Goal: Task Accomplishment & Management: Use online tool/utility

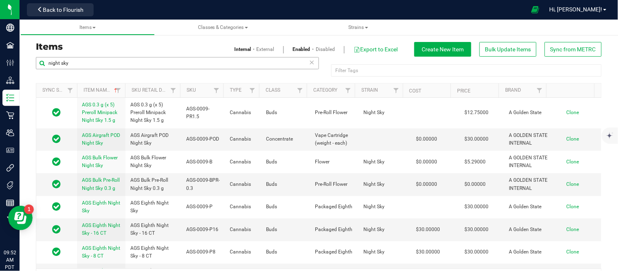
scroll to position [1038, 0]
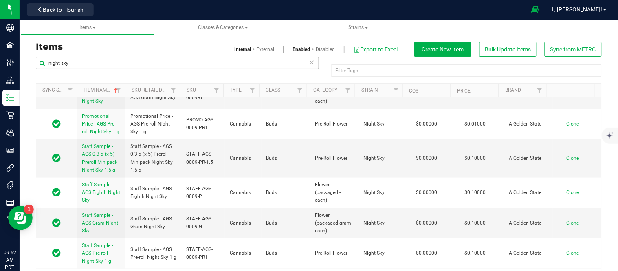
click at [143, 64] on input "night sky" at bounding box center [177, 63] width 283 height 12
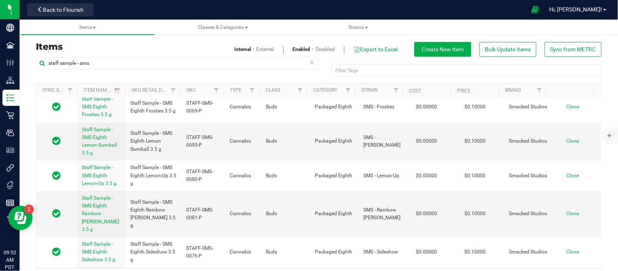
scroll to position [6, 0]
type input "staff sample - sms"
click at [106, 139] on span "Staff Sample - SMS Eighth Lemon Gumball 3.5 g" at bounding box center [99, 140] width 35 height 29
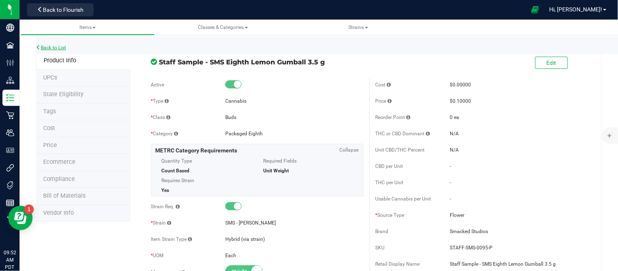
click at [54, 47] on link "Back to List" at bounding box center [51, 48] width 30 height 6
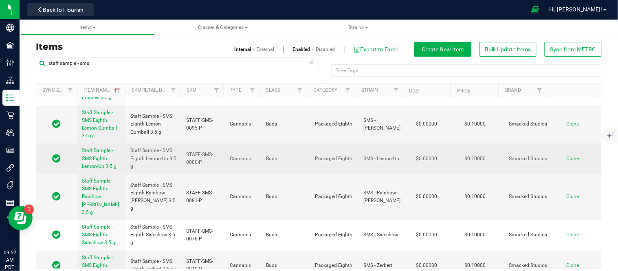
scroll to position [23, 0]
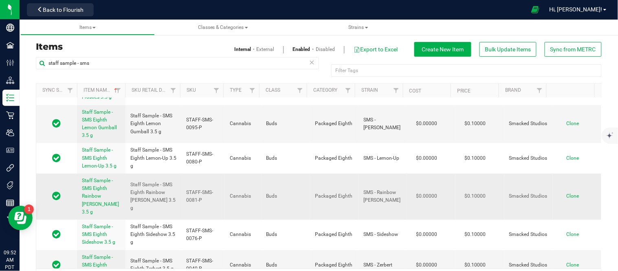
click at [99, 187] on span "Staff Sample - SMS Eighth Rainbow Runtz 3.5 g" at bounding box center [100, 196] width 37 height 37
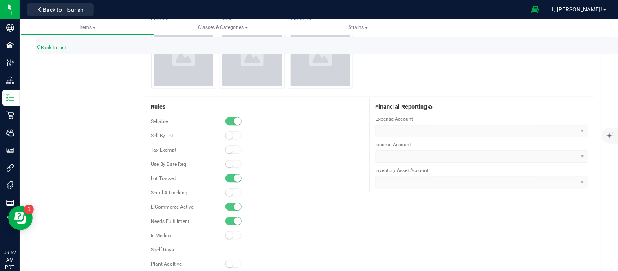
scroll to position [461, 0]
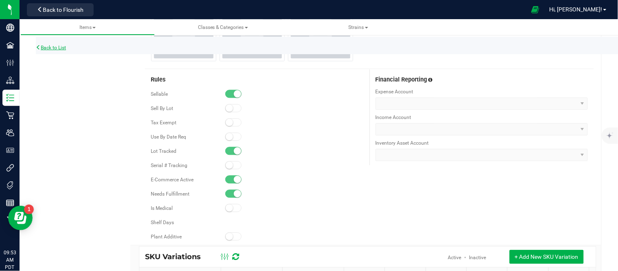
click at [49, 49] on link "Back to List" at bounding box center [51, 48] width 30 height 6
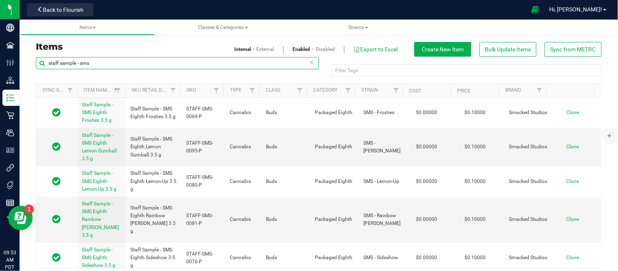
click at [127, 64] on input "staff sample - sms" at bounding box center [177, 63] width 283 height 12
type input "mountain sha"
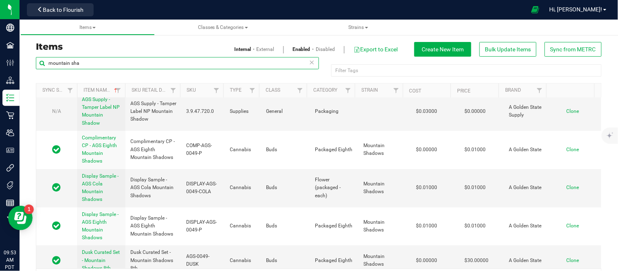
scroll to position [769, 0]
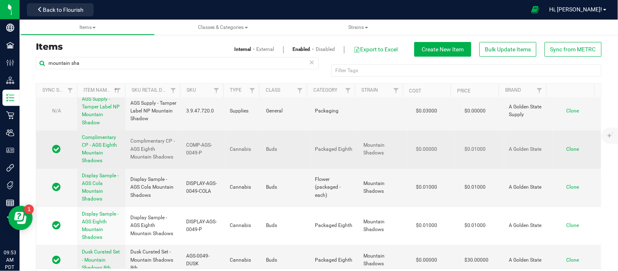
click at [90, 147] on span "Complimentary CP - AGS Eighth Mountain Shadows" at bounding box center [99, 148] width 35 height 29
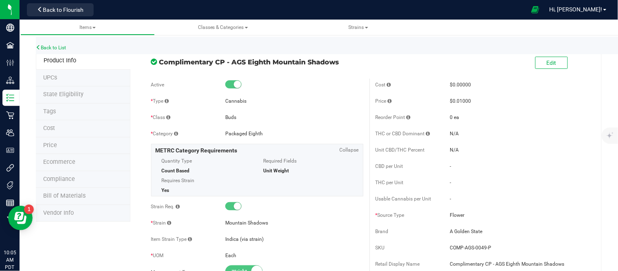
click at [538, 173] on div "Cost $0.00000 Price $0.01000 Reorder Point 0 ea THC or CBD Dominant" at bounding box center [481, 225] width 224 height 293
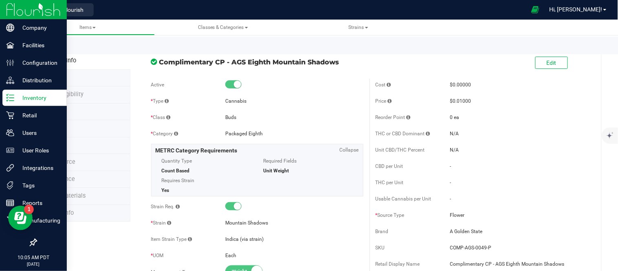
click at [46, 94] on p "Inventory" at bounding box center [38, 98] width 49 height 10
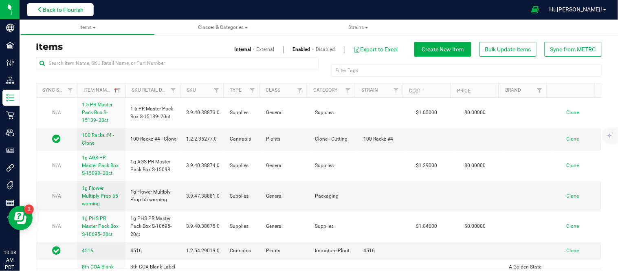
click at [77, 5] on button "Back to Flourish" at bounding box center [60, 9] width 67 height 13
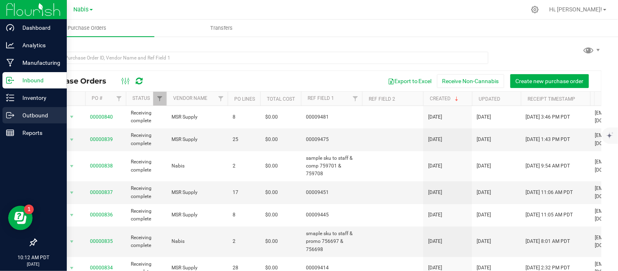
click at [7, 116] on icon at bounding box center [10, 115] width 8 height 8
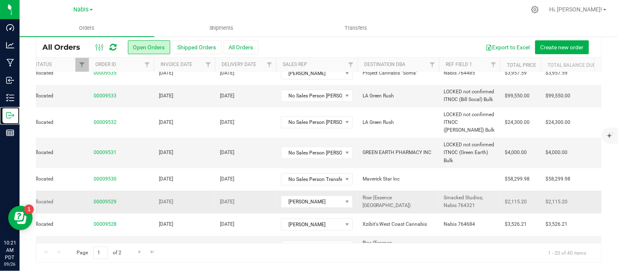
scroll to position [303, 57]
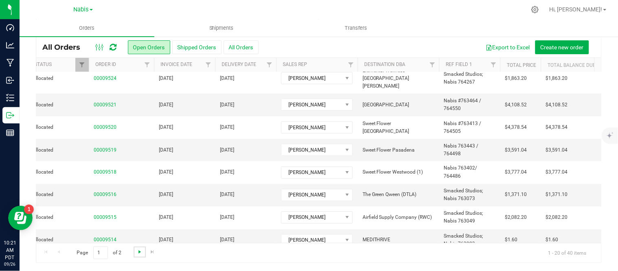
click at [139, 253] on span "Go to the next page" at bounding box center [139, 251] width 7 height 7
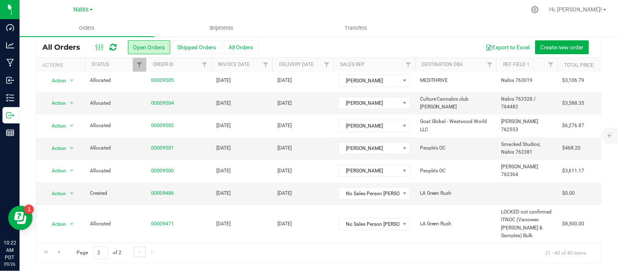
scroll to position [145, 0]
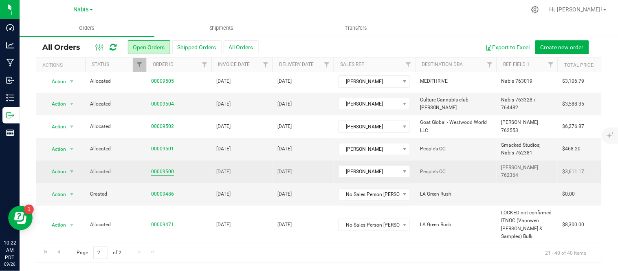
click at [160, 168] on link "00009500" at bounding box center [162, 172] width 23 height 8
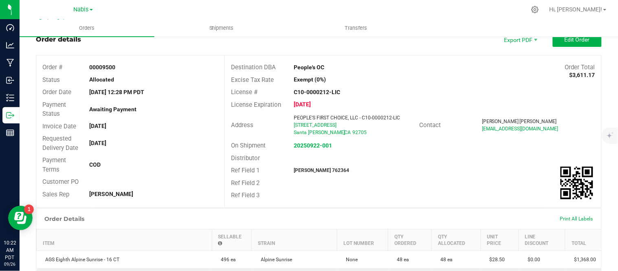
click at [312, 168] on strong "[PERSON_NAME] 762364" at bounding box center [321, 170] width 55 height 6
copy strong "762364"
click at [316, 147] on strong "20250922-001" at bounding box center [313, 145] width 38 height 7
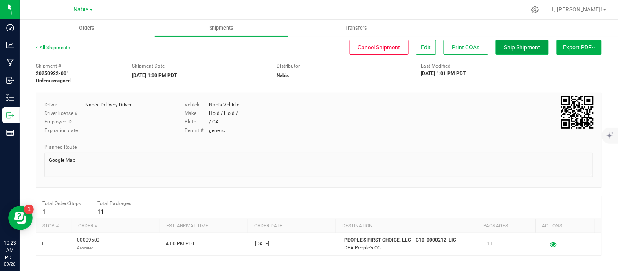
click at [523, 44] on span "Ship Shipment" at bounding box center [522, 47] width 36 height 7
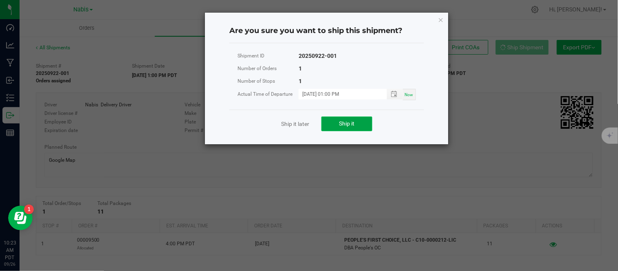
click at [361, 126] on button "Ship it" at bounding box center [346, 123] width 51 height 15
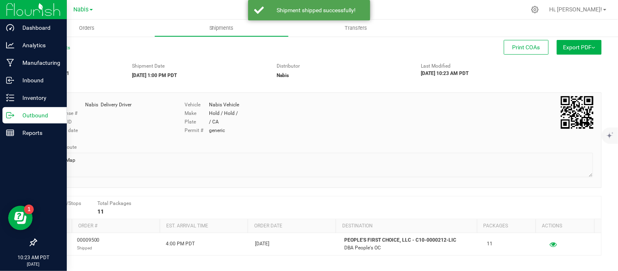
click at [15, 119] on p "Outbound" at bounding box center [38, 115] width 49 height 10
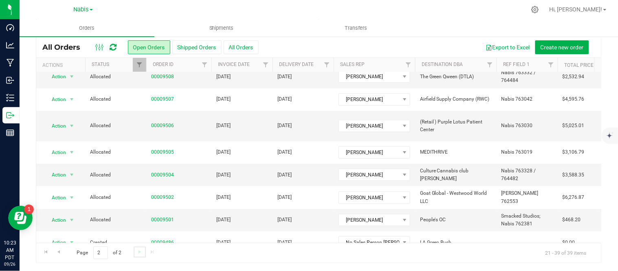
scroll to position [160, 0]
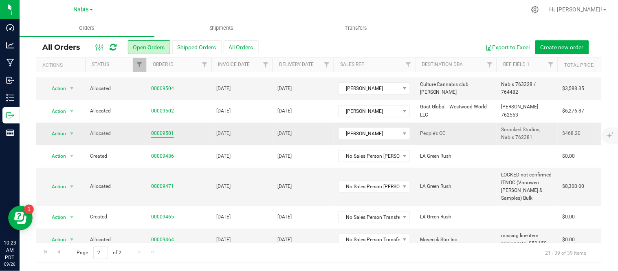
click at [164, 130] on link "00009501" at bounding box center [162, 134] width 23 height 8
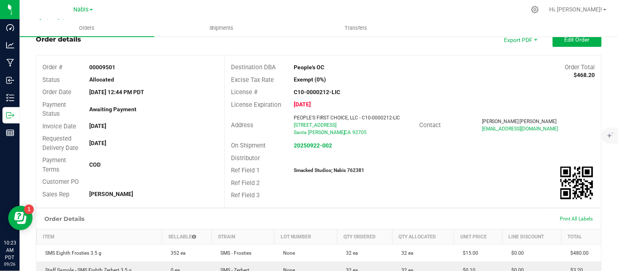
click at [352, 169] on strong "Smacked Studios; Nabis 762381" at bounding box center [329, 170] width 70 height 6
copy strong "762381"
click at [318, 142] on strong "20250922-002" at bounding box center [313, 145] width 38 height 7
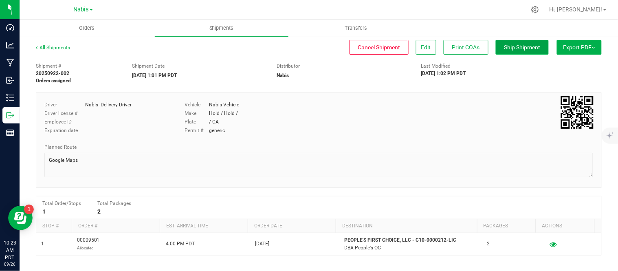
click at [515, 42] on button "Ship Shipment" at bounding box center [522, 47] width 53 height 15
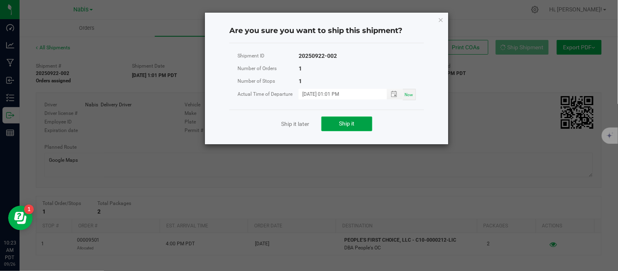
click at [345, 121] on span "Ship it" at bounding box center [346, 123] width 15 height 7
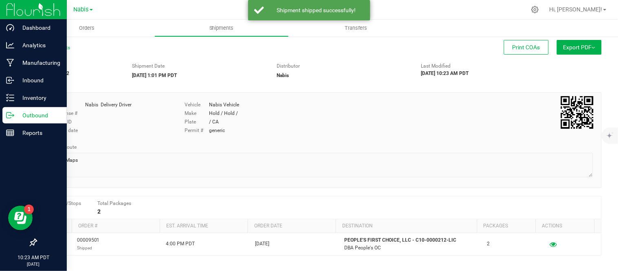
click at [5, 113] on div "Outbound" at bounding box center [34, 115] width 64 height 16
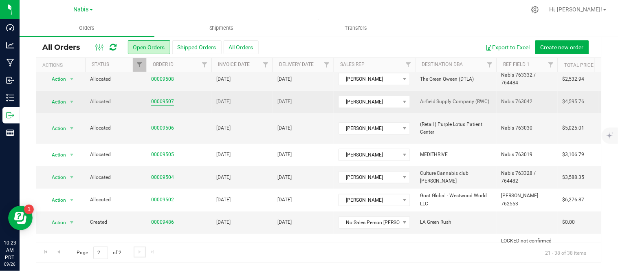
scroll to position [83, 0]
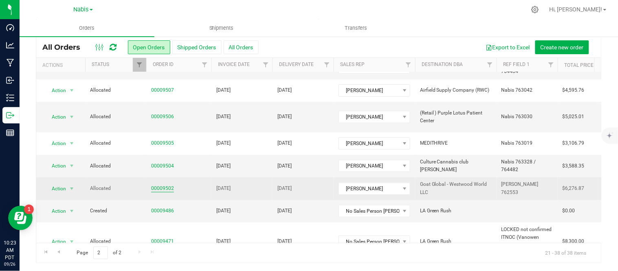
click at [164, 184] on link "00009502" at bounding box center [162, 188] width 23 height 8
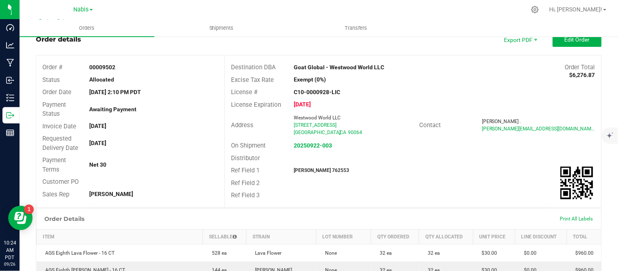
click at [314, 171] on strong "[PERSON_NAME] 762553" at bounding box center [321, 170] width 55 height 6
copy strong "762553"
click at [298, 145] on strong "20250922-003" at bounding box center [313, 145] width 38 height 7
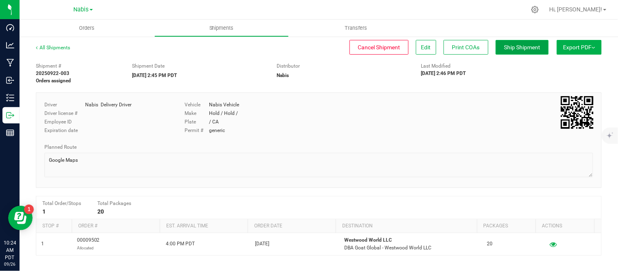
click at [515, 49] on span "Ship Shipment" at bounding box center [522, 47] width 36 height 7
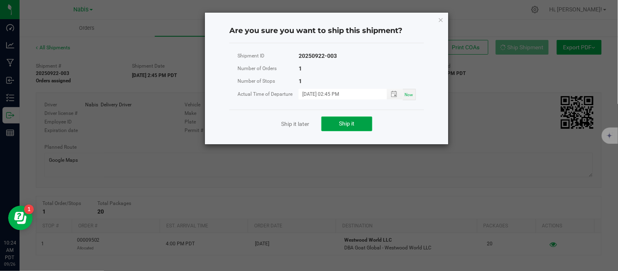
click at [344, 128] on button "Ship it" at bounding box center [346, 123] width 51 height 15
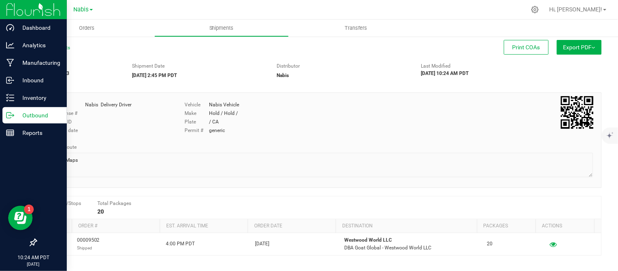
click at [33, 117] on p "Outbound" at bounding box center [38, 115] width 49 height 10
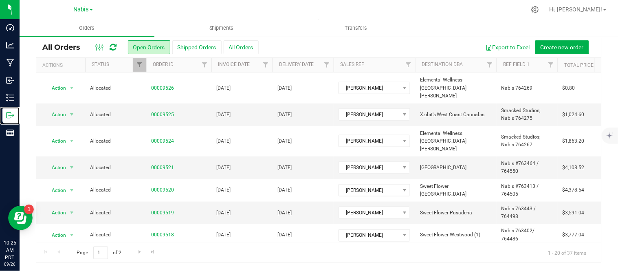
scroll to position [303, 0]
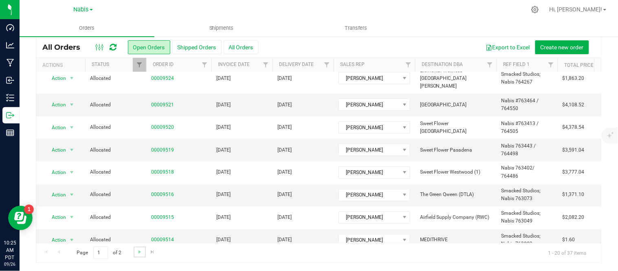
click at [134, 249] on link "Go to the next page" at bounding box center [140, 251] width 12 height 11
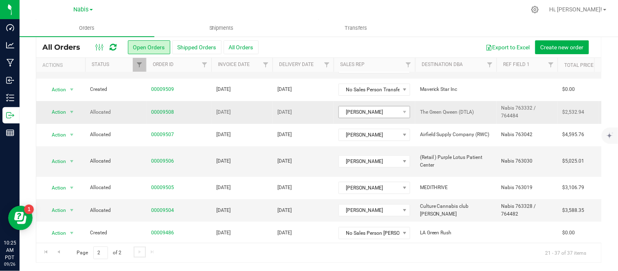
scroll to position [78, 0]
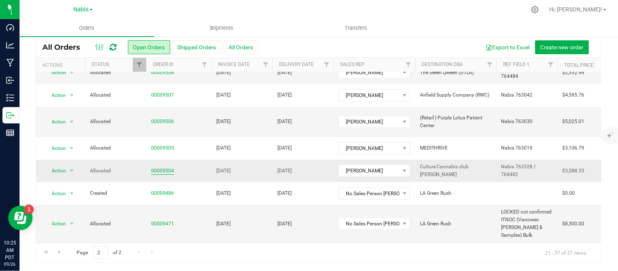
click at [157, 167] on link "00009504" at bounding box center [162, 171] width 23 height 8
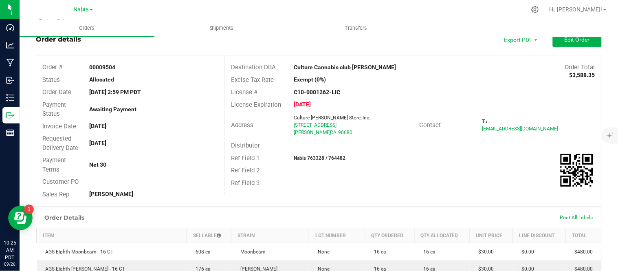
click at [316, 158] on strong "Nabis 763328 / 764482" at bounding box center [320, 158] width 52 height 6
copy strong "763328"
click at [333, 159] on strong "Nabis 763328 / 764482" at bounding box center [320, 158] width 52 height 6
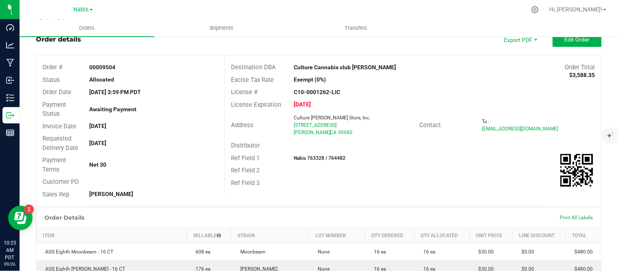
copy strong "764482"
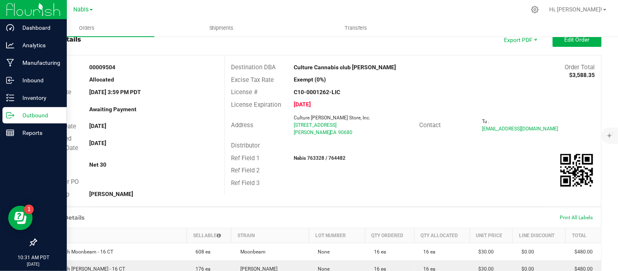
click at [35, 119] on p "Outbound" at bounding box center [38, 115] width 49 height 10
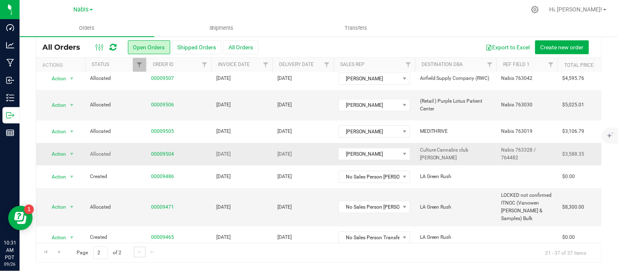
scroll to position [83, 0]
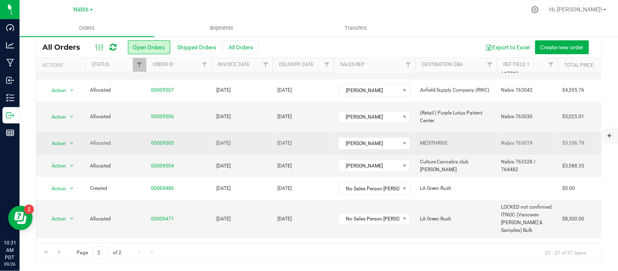
click at [275, 136] on td "[DATE]" at bounding box center [302, 143] width 61 height 22
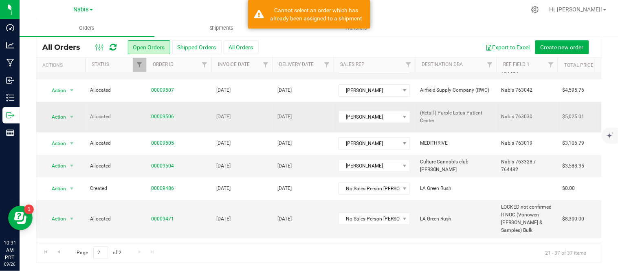
scroll to position [26, 0]
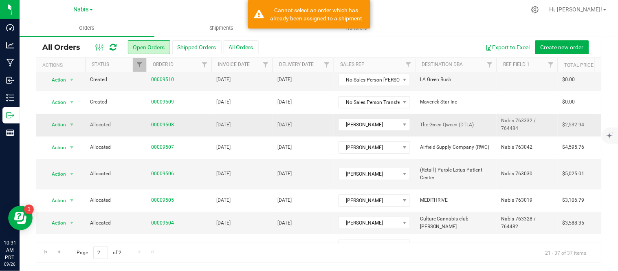
click at [270, 125] on td "[DATE]" at bounding box center [241, 125] width 61 height 22
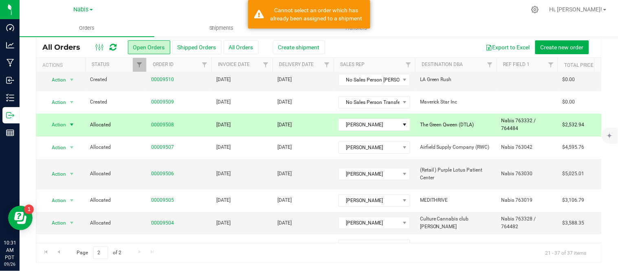
click at [270, 125] on td "[DATE]" at bounding box center [241, 125] width 61 height 22
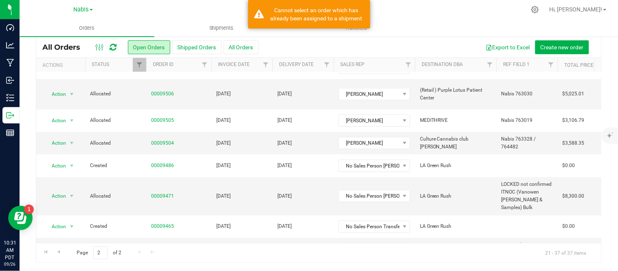
scroll to position [106, 0]
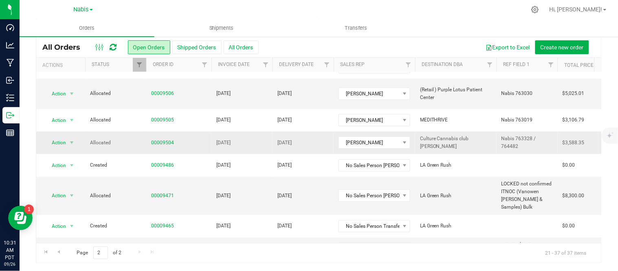
click at [262, 137] on td "[DATE]" at bounding box center [241, 143] width 61 height 22
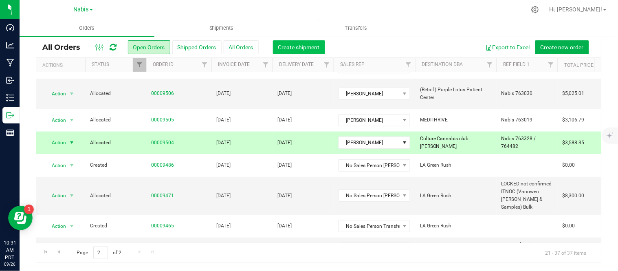
click at [287, 47] on span "Create shipment" at bounding box center [299, 47] width 42 height 7
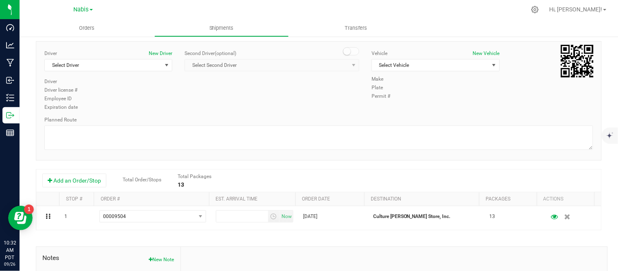
scroll to position [9, 0]
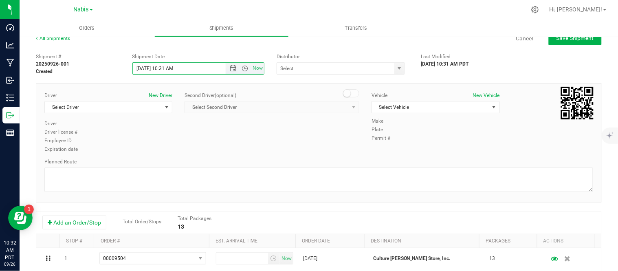
click at [145, 71] on input "[DATE] 10:31 AM" at bounding box center [186, 68] width 107 height 11
type input "[DATE] 10:31 AM"
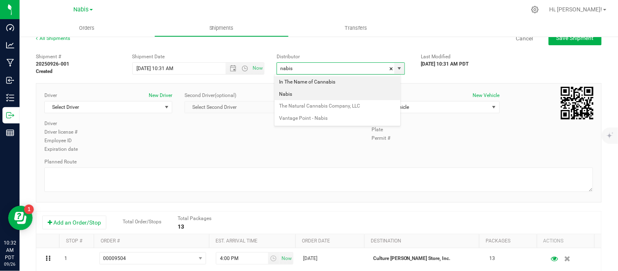
click at [333, 91] on li "Nabis" at bounding box center [337, 94] width 126 height 12
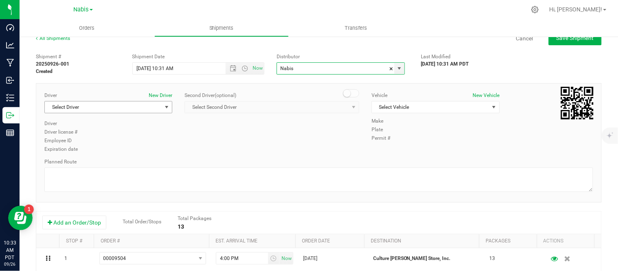
type input "Nabis"
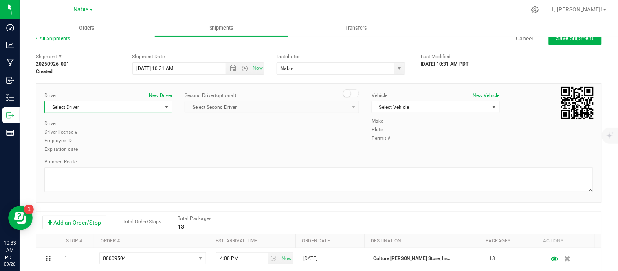
click at [108, 108] on span "Select Driver" at bounding box center [103, 106] width 117 height 11
click at [111, 136] on li "Nabis Delivery Driver" at bounding box center [107, 141] width 125 height 12
type input "nab"
click at [404, 106] on span "Select Vehicle" at bounding box center [430, 106] width 117 height 11
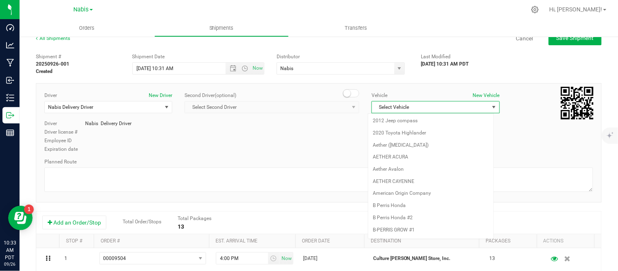
scroll to position [1084, 0]
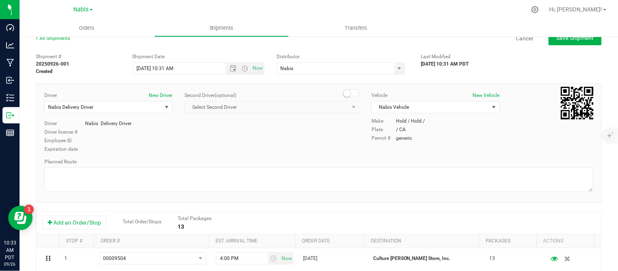
click at [266, 136] on div "Driver New Driver Nabis Delivery Driver Select Driver Nabis Delivery Driver Nab…" at bounding box center [318, 123] width 561 height 62
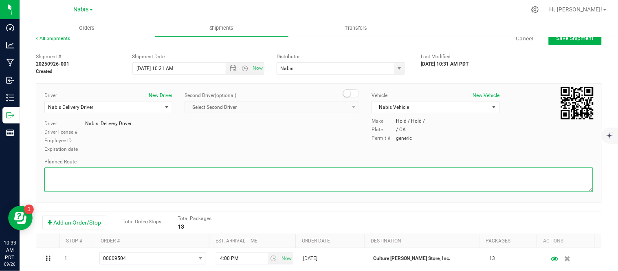
click at [192, 190] on textarea at bounding box center [318, 179] width 549 height 24
type textarea "follow google"
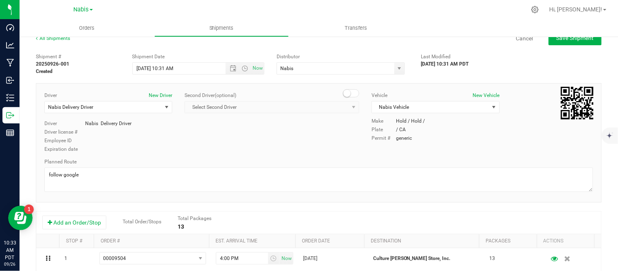
click at [327, 131] on div "Driver New Driver Nabis Delivery Driver Select Driver Nabis Delivery Driver Nab…" at bounding box center [318, 123] width 561 height 62
click at [577, 37] on ul "Orders Shipments Transfers" at bounding box center [329, 29] width 618 height 18
click at [577, 37] on span "Save Shipment" at bounding box center [574, 38] width 37 height 7
type input "[DATE] 5:31 PM"
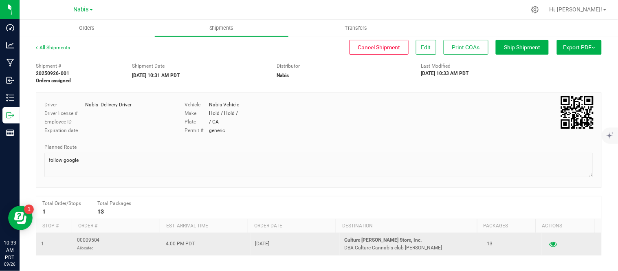
click at [549, 245] on icon "button" at bounding box center [553, 244] width 8 height 6
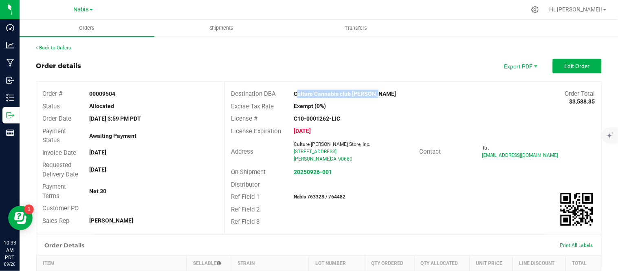
drag, startPoint x: 376, startPoint y: 93, endPoint x: 285, endPoint y: 93, distance: 90.8
click at [288, 93] on div "Culture Cannabis club [PERSON_NAME]" at bounding box center [366, 94] width 157 height 9
copy strong "Culture Cannabis club [PERSON_NAME]"
drag, startPoint x: 304, startPoint y: 196, endPoint x: 349, endPoint y: 197, distance: 45.2
click at [349, 197] on div "Nabis 763328 / 764482" at bounding box center [350, 196] width 125 height 7
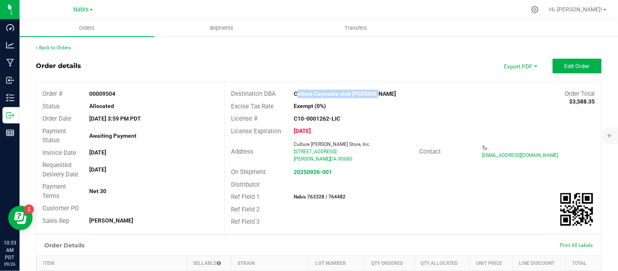
copy strong "763328 / 764482"
click at [304, 173] on strong "20250926-001" at bounding box center [313, 172] width 38 height 7
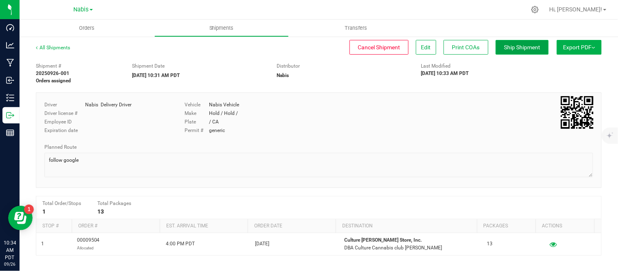
click at [518, 48] on span "Ship Shipment" at bounding box center [522, 47] width 36 height 7
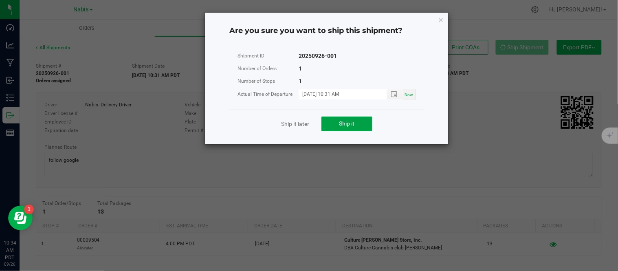
click at [351, 123] on span "Ship it" at bounding box center [346, 123] width 15 height 7
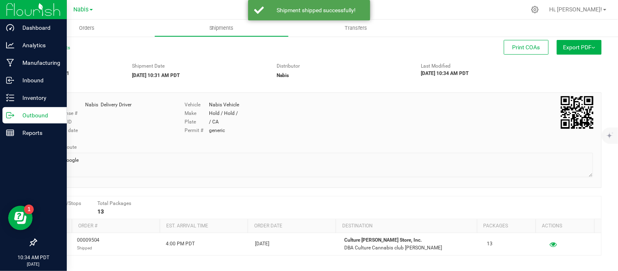
click at [14, 115] on p "Outbound" at bounding box center [38, 115] width 49 height 10
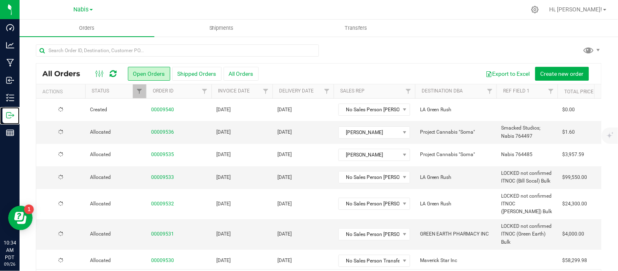
scroll to position [26, 0]
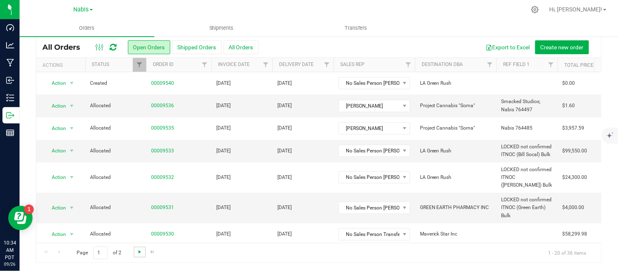
click at [140, 253] on span "Go to the next page" at bounding box center [139, 251] width 7 height 7
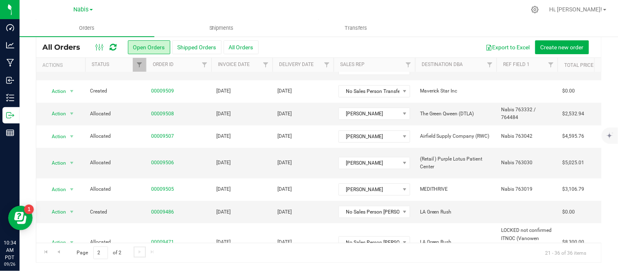
scroll to position [35, 0]
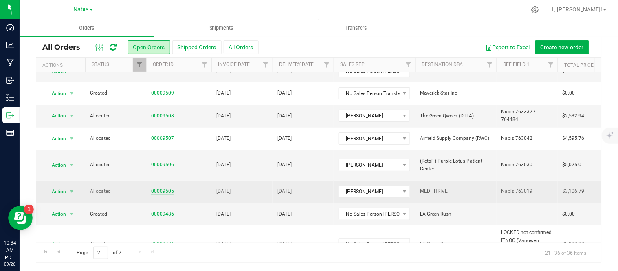
click at [166, 187] on link "00009505" at bounding box center [162, 191] width 23 height 8
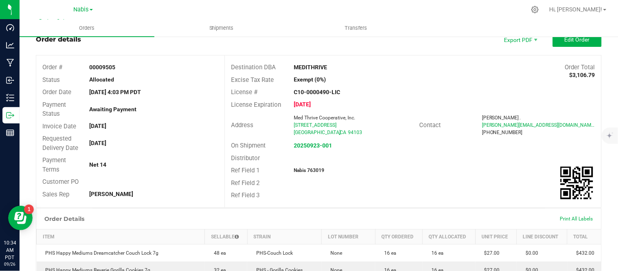
click at [309, 171] on strong "Nabis 763019" at bounding box center [309, 170] width 31 height 6
copy strong "763019"
click at [305, 145] on strong "20250923-001" at bounding box center [313, 145] width 38 height 7
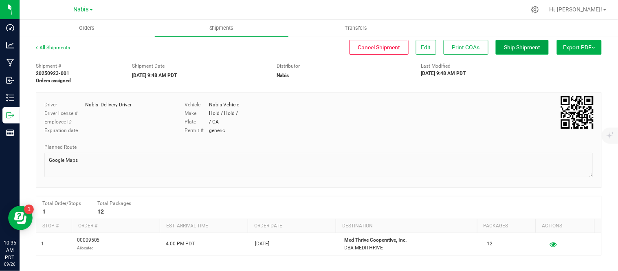
click at [527, 44] on span "Ship Shipment" at bounding box center [522, 47] width 36 height 7
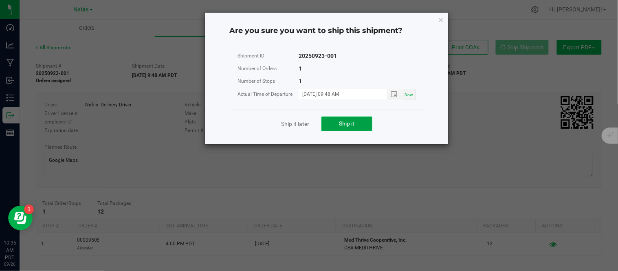
click at [323, 128] on button "Ship it" at bounding box center [346, 123] width 51 height 15
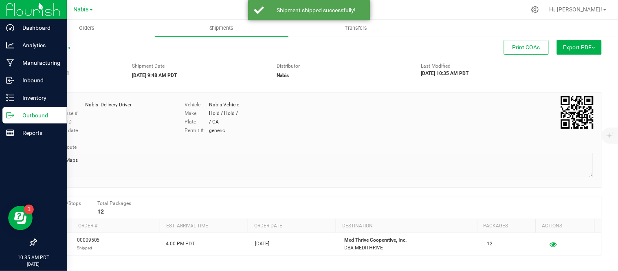
click at [13, 114] on icon at bounding box center [13, 114] width 1 height 1
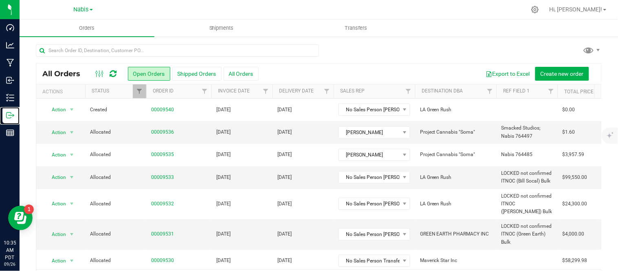
scroll to position [26, 0]
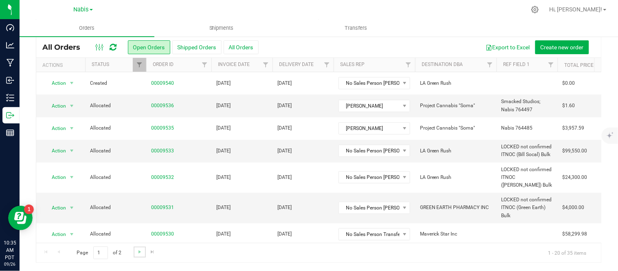
click at [134, 251] on link "Go to the next page" at bounding box center [140, 251] width 12 height 11
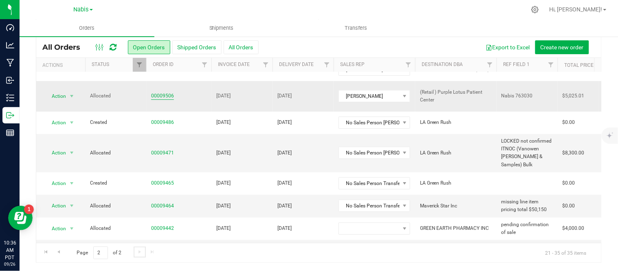
scroll to position [29, 0]
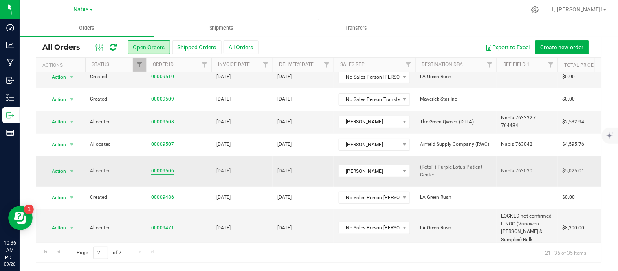
click at [160, 169] on link "00009506" at bounding box center [162, 171] width 23 height 8
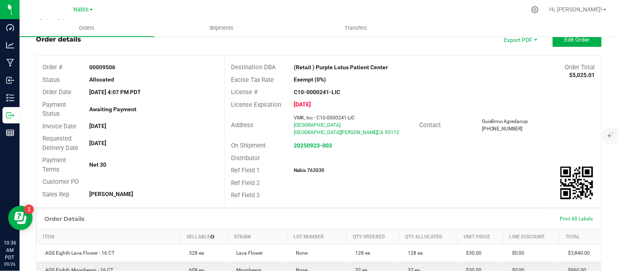
click at [314, 169] on strong "Nabis 763030" at bounding box center [309, 170] width 31 height 6
copy strong "763030"
click at [319, 143] on strong "20250923-003" at bounding box center [313, 145] width 38 height 7
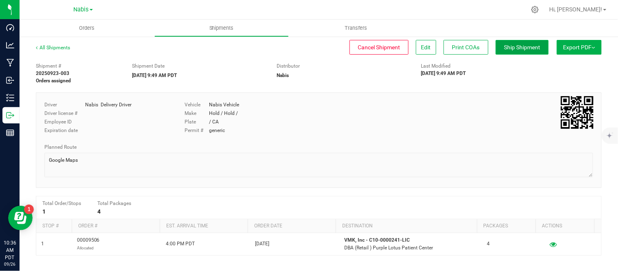
click at [508, 50] on span "Ship Shipment" at bounding box center [522, 47] width 36 height 7
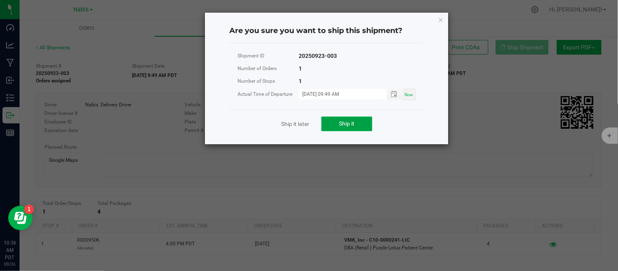
click at [357, 124] on button "Ship it" at bounding box center [346, 123] width 51 height 15
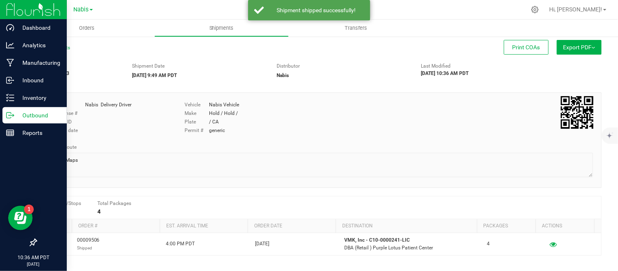
click at [13, 117] on icon at bounding box center [10, 115] width 8 height 8
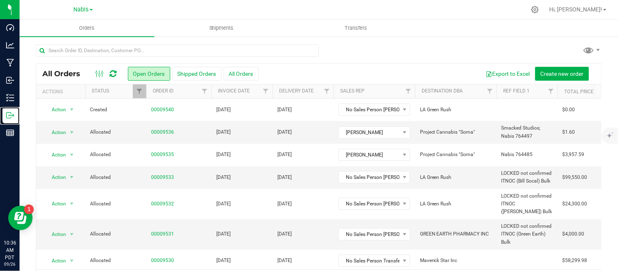
scroll to position [26, 0]
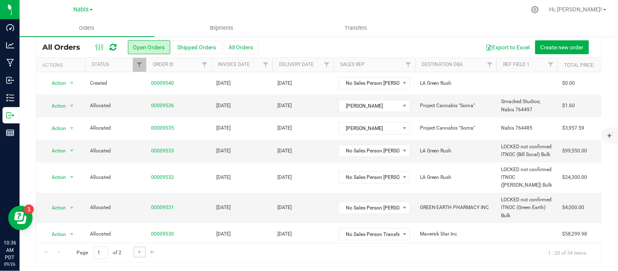
click at [135, 255] on link "Go to the next page" at bounding box center [140, 251] width 12 height 11
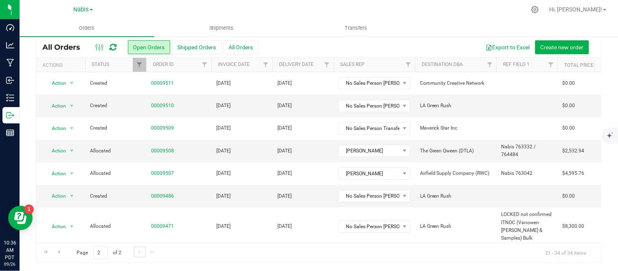
scroll to position [42, 0]
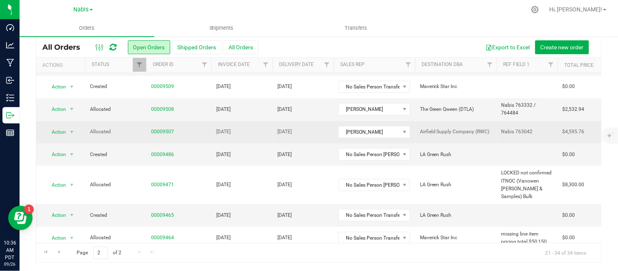
click at [269, 135] on td "[DATE]" at bounding box center [241, 132] width 61 height 22
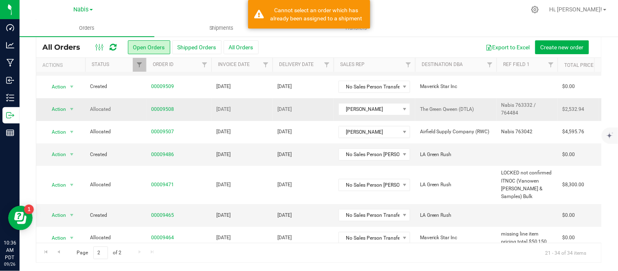
click at [263, 105] on td "[DATE]" at bounding box center [241, 109] width 61 height 22
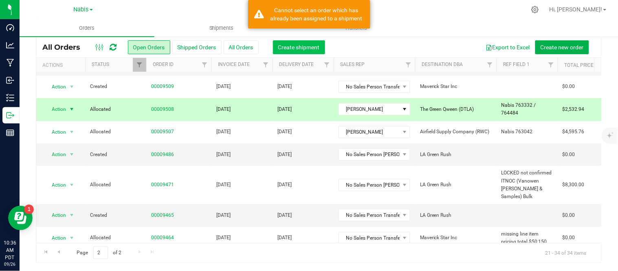
click at [295, 49] on span "Create shipment" at bounding box center [299, 47] width 42 height 7
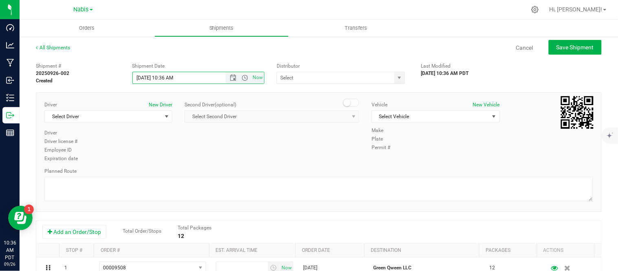
click at [142, 77] on input "[DATE] 10:36 AM" at bounding box center [186, 77] width 107 height 11
type input "[DATE] 10:36 AM"
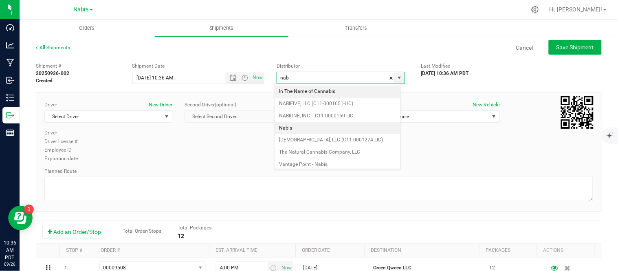
click at [323, 124] on li "Nabis" at bounding box center [337, 128] width 126 height 12
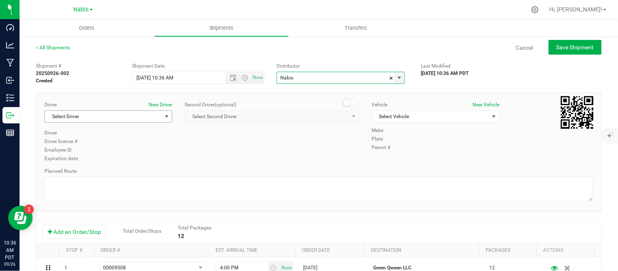
type input "Nabis"
click at [137, 116] on span "Select Driver" at bounding box center [103, 116] width 117 height 11
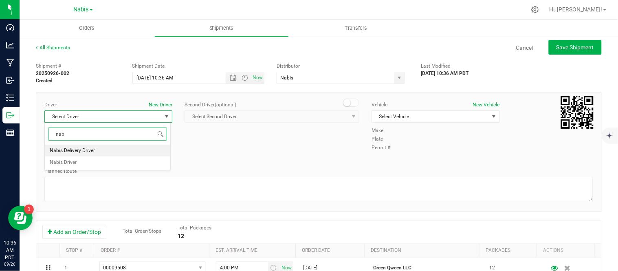
click at [110, 148] on li "Nabis Delivery Driver" at bounding box center [107, 151] width 125 height 12
type input "nab"
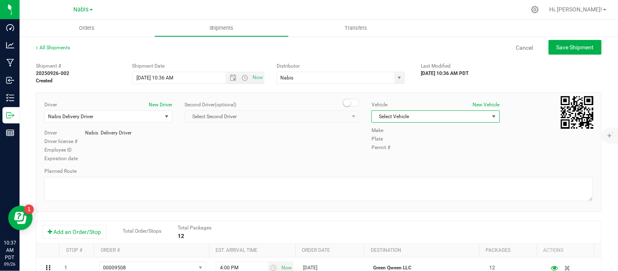
click at [398, 111] on span "Select Vehicle" at bounding box center [430, 116] width 117 height 11
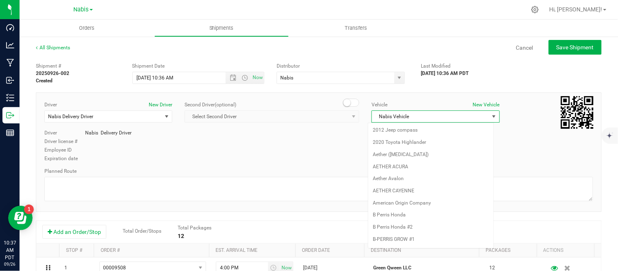
scroll to position [1084, 0]
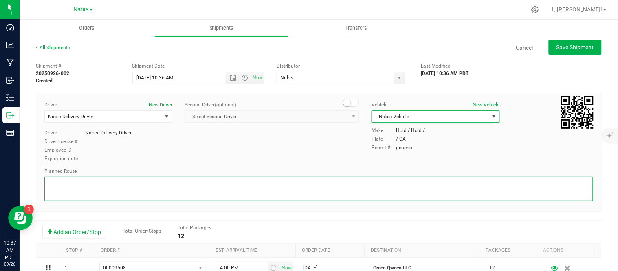
click at [249, 184] on textarea at bounding box center [318, 189] width 549 height 24
type textarea "follow google"
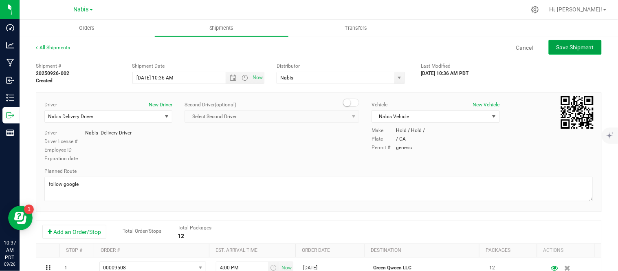
click at [568, 50] on span "Save Shipment" at bounding box center [574, 47] width 37 height 7
type input "[DATE] 5:36 PM"
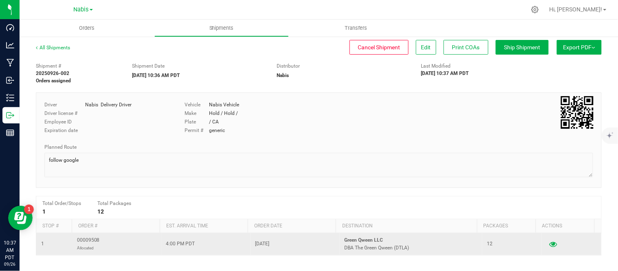
click at [546, 243] on button "button" at bounding box center [553, 243] width 15 height 13
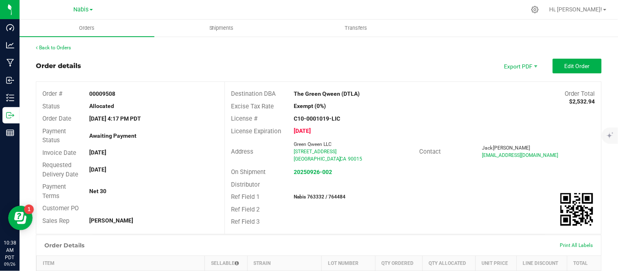
drag, startPoint x: 360, startPoint y: 91, endPoint x: 285, endPoint y: 94, distance: 75.0
click at [288, 94] on div "The Green Qween (DTLA)" at bounding box center [366, 94] width 157 height 9
drag, startPoint x: 345, startPoint y: 196, endPoint x: 303, endPoint y: 194, distance: 41.6
click at [303, 194] on div "Nabis 763332 / 764484" at bounding box center [350, 196] width 125 height 7
click at [314, 196] on strong "Nabis 763332 / 764484" at bounding box center [320, 197] width 52 height 6
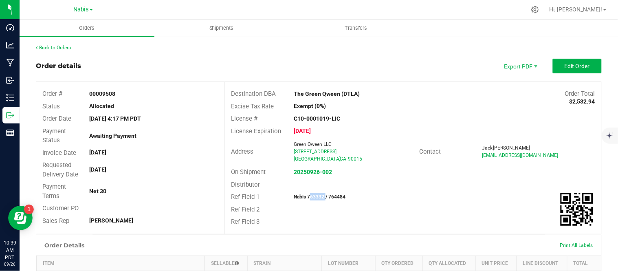
click at [314, 196] on strong "Nabis 763332 / 764484" at bounding box center [320, 197] width 52 height 6
click at [334, 196] on strong "Nabis 763332 / 764484" at bounding box center [320, 197] width 52 height 6
click at [312, 169] on strong "20250926-002" at bounding box center [313, 172] width 38 height 7
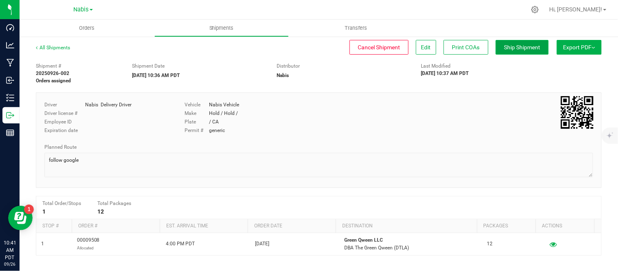
click at [524, 46] on span "Ship Shipment" at bounding box center [522, 47] width 36 height 7
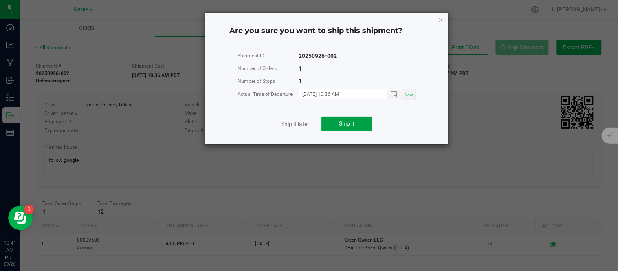
click at [347, 125] on span "Ship it" at bounding box center [346, 123] width 15 height 7
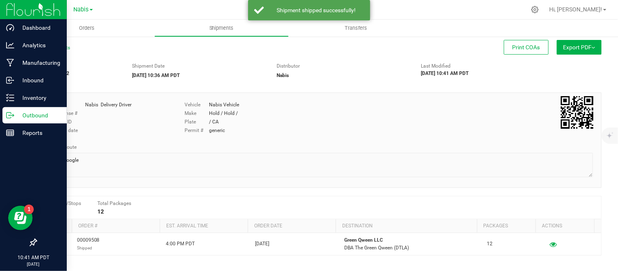
click at [30, 121] on div "Outbound" at bounding box center [34, 115] width 64 height 16
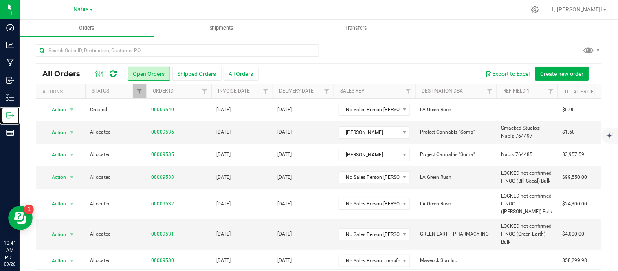
scroll to position [303, 0]
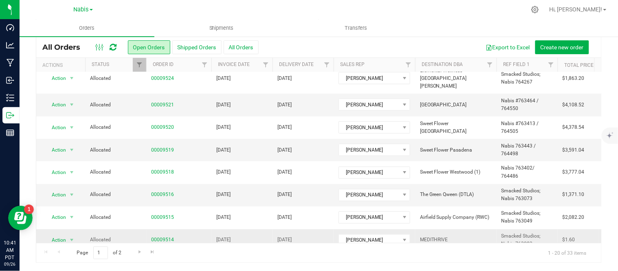
click at [159, 236] on link "00009514" at bounding box center [162, 240] width 23 height 8
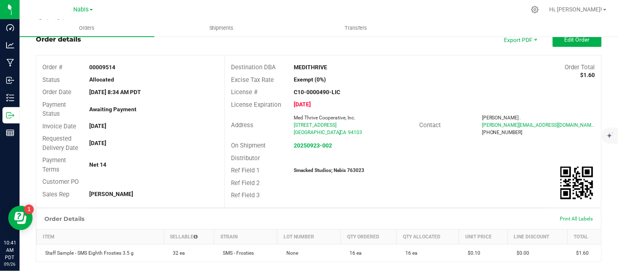
click at [353, 167] on strong "Smacked Studios; Nabis 763023" at bounding box center [329, 170] width 70 height 6
click at [303, 147] on strong "20250923-002" at bounding box center [313, 145] width 38 height 7
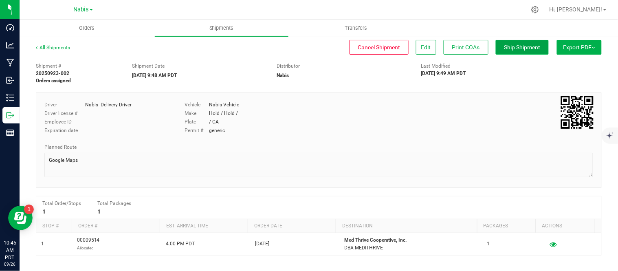
click at [509, 44] on span "Ship Shipment" at bounding box center [522, 47] width 36 height 7
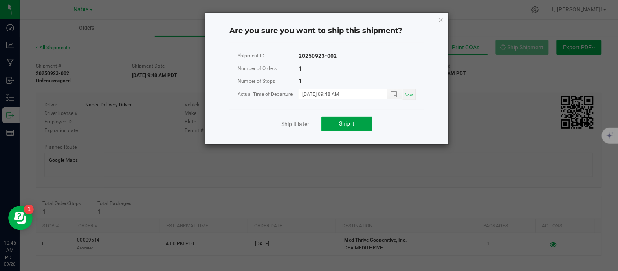
click at [336, 121] on button "Ship it" at bounding box center [346, 123] width 51 height 15
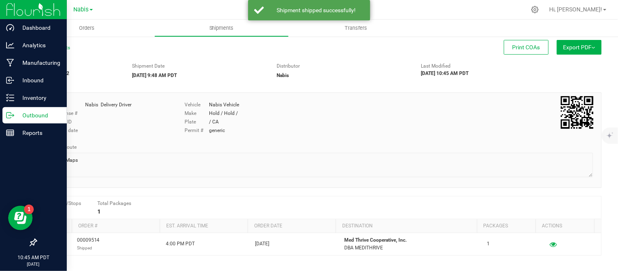
click at [17, 119] on p "Outbound" at bounding box center [38, 115] width 49 height 10
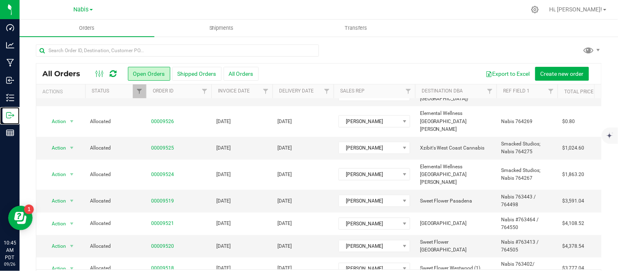
scroll to position [303, 0]
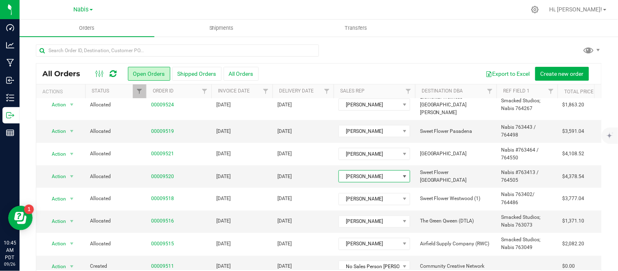
click at [346, 171] on span "[PERSON_NAME]" at bounding box center [369, 176] width 61 height 11
click at [384, 56] on div at bounding box center [319, 53] width 566 height 19
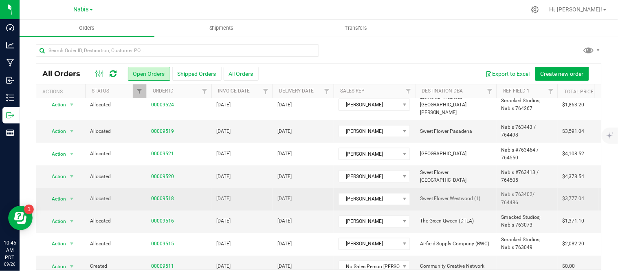
click at [269, 188] on td "[DATE]" at bounding box center [241, 199] width 61 height 22
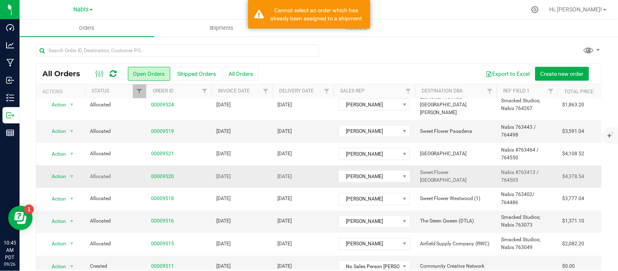
click at [267, 165] on td "[DATE]" at bounding box center [241, 176] width 61 height 22
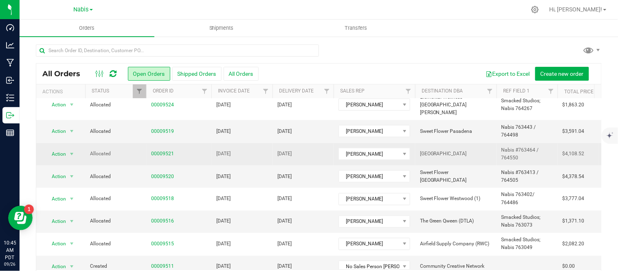
click at [260, 143] on td "[DATE]" at bounding box center [241, 154] width 61 height 22
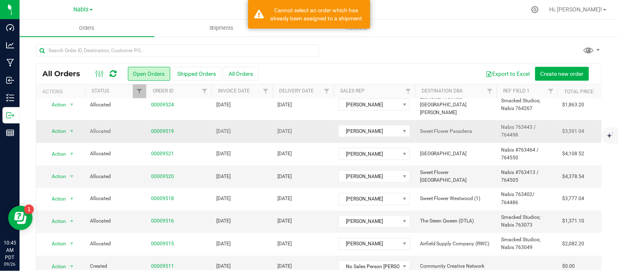
click at [260, 120] on td "[DATE]" at bounding box center [241, 131] width 61 height 22
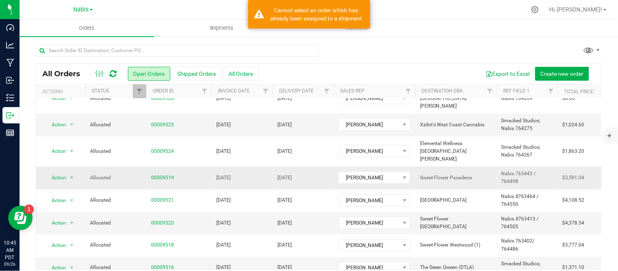
scroll to position [256, 0]
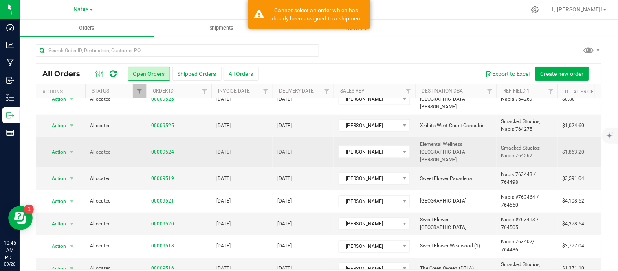
click at [261, 137] on td "[DATE]" at bounding box center [241, 152] width 61 height 31
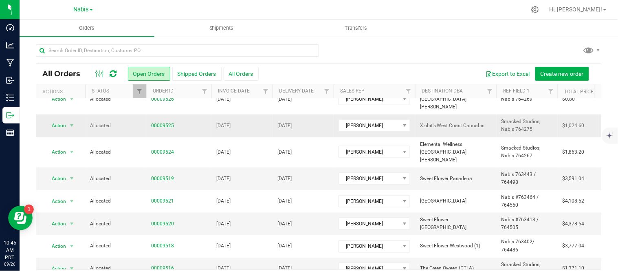
click at [261, 117] on td "[DATE]" at bounding box center [241, 125] width 61 height 22
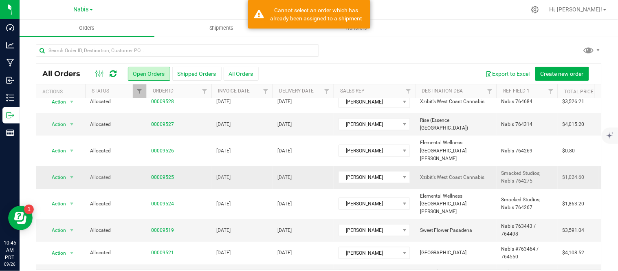
scroll to position [173, 0]
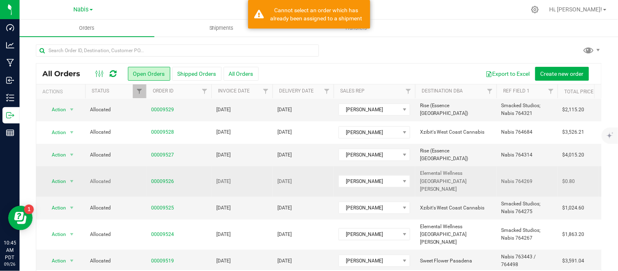
click at [272, 179] on td "[DATE]" at bounding box center [241, 181] width 61 height 31
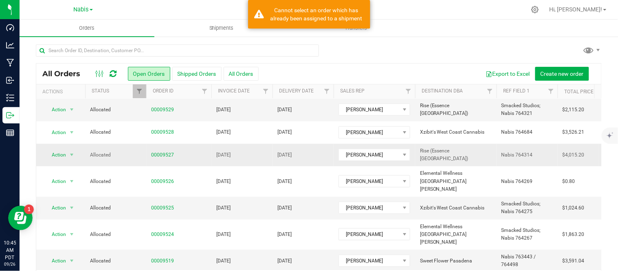
click at [263, 153] on td "[DATE]" at bounding box center [241, 155] width 61 height 22
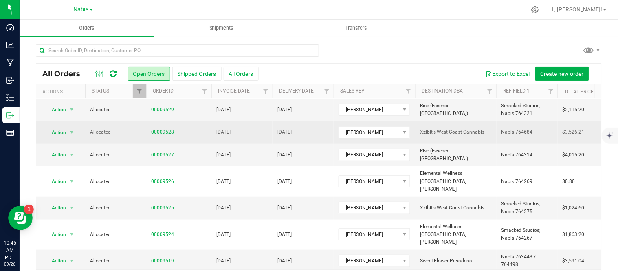
click at [261, 125] on td "[DATE]" at bounding box center [241, 132] width 61 height 22
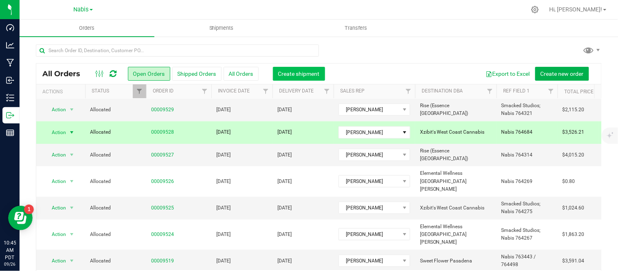
click at [295, 68] on button "Create shipment" at bounding box center [299, 74] width 52 height 14
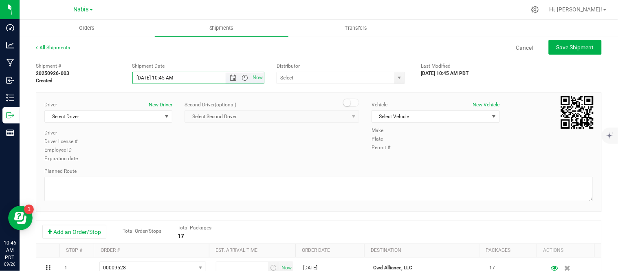
click at [145, 77] on input "[DATE] 10:45 AM" at bounding box center [186, 77] width 107 height 11
type input "[DATE] 10:45 AM"
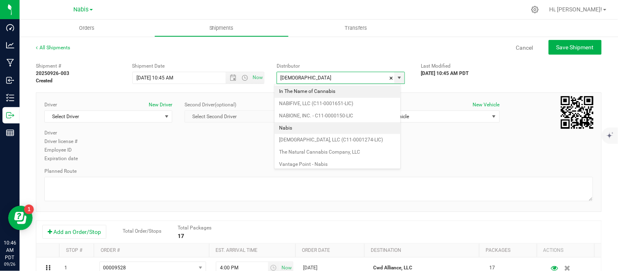
click at [294, 131] on li "Nabis" at bounding box center [337, 128] width 126 height 12
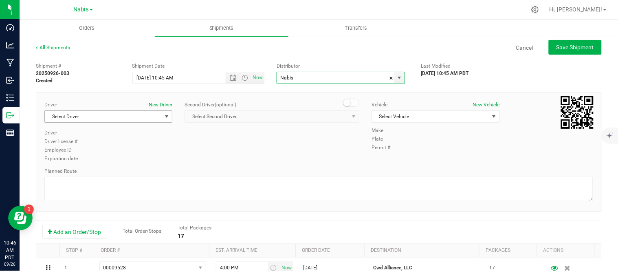
type input "Nabis"
click at [79, 121] on span "Select Driver" at bounding box center [103, 116] width 117 height 11
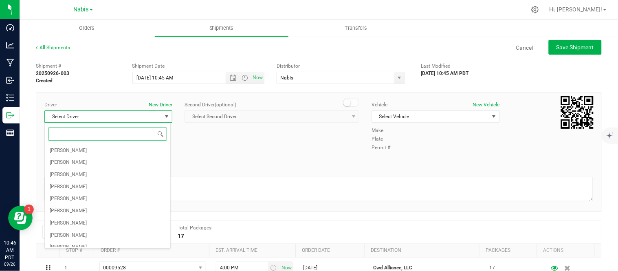
click at [104, 135] on input at bounding box center [107, 133] width 119 height 13
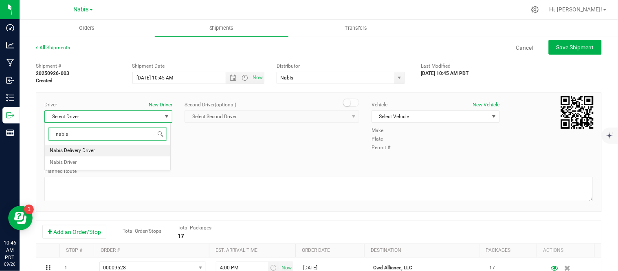
click at [124, 147] on li "Nabis Delivery Driver" at bounding box center [107, 151] width 125 height 12
type input "nabis"
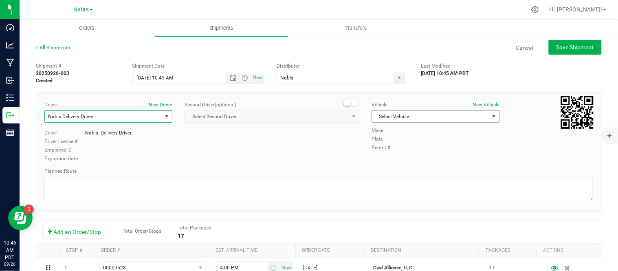
click at [420, 111] on span "Select Vehicle" at bounding box center [430, 116] width 117 height 11
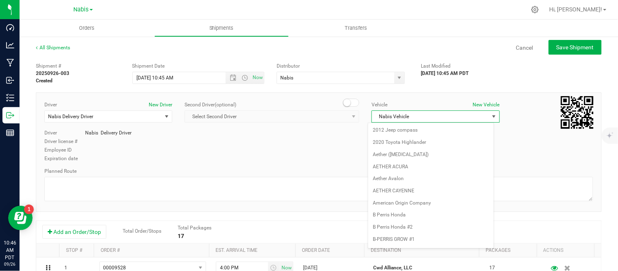
scroll to position [1084, 0]
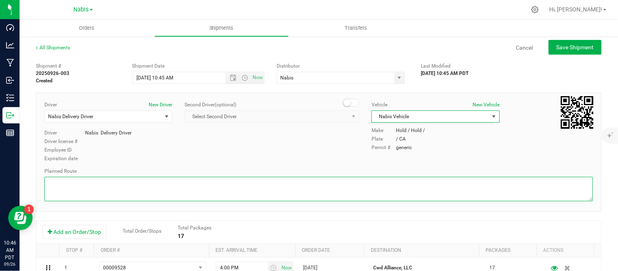
click at [248, 192] on textarea at bounding box center [318, 189] width 549 height 24
type textarea "FOLLOW GOOGLE"
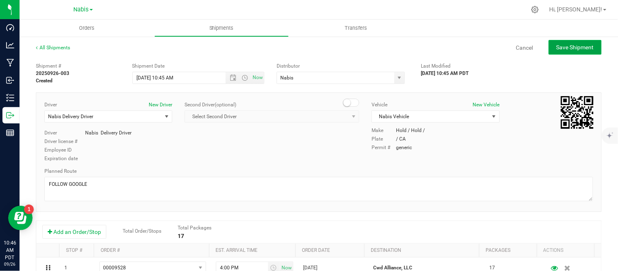
click at [577, 42] on button "Save Shipment" at bounding box center [575, 47] width 53 height 15
type input "[DATE] 5:45 PM"
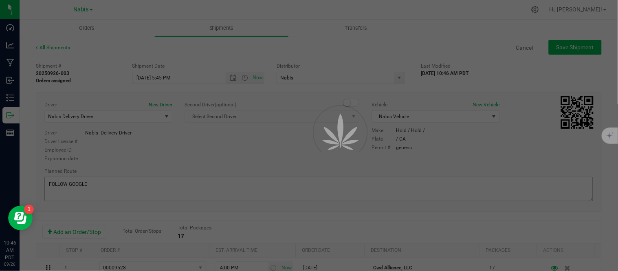
scroll to position [145, 0]
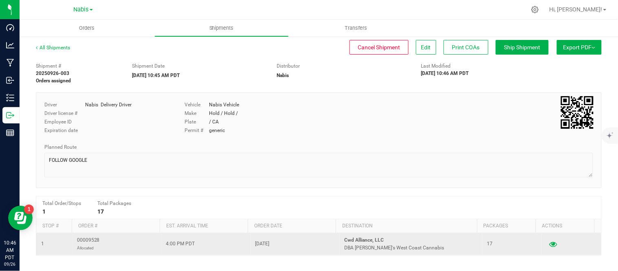
click at [549, 246] on icon "button" at bounding box center [553, 244] width 8 height 6
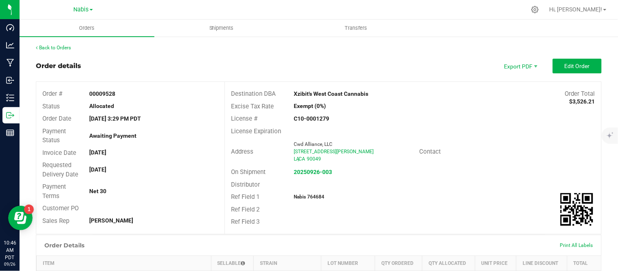
drag, startPoint x: 366, startPoint y: 92, endPoint x: 290, endPoint y: 92, distance: 76.2
click at [290, 92] on div "Xzibit's West Coast Cannabis" at bounding box center [366, 94] width 157 height 9
click at [314, 194] on strong "Nabis 764684" at bounding box center [309, 197] width 31 height 6
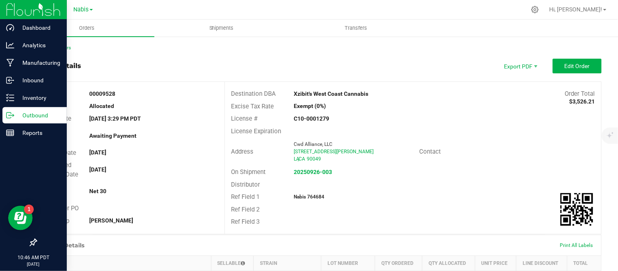
click at [35, 118] on p "Outbound" at bounding box center [38, 115] width 49 height 10
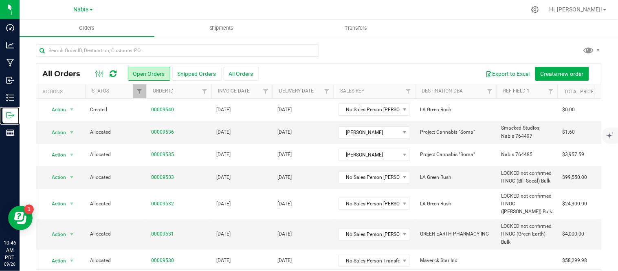
scroll to position [180, 0]
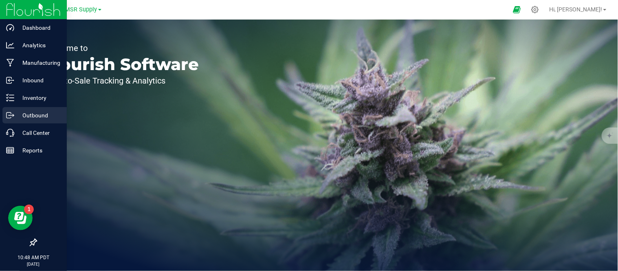
click at [36, 114] on p "Outbound" at bounding box center [38, 115] width 49 height 10
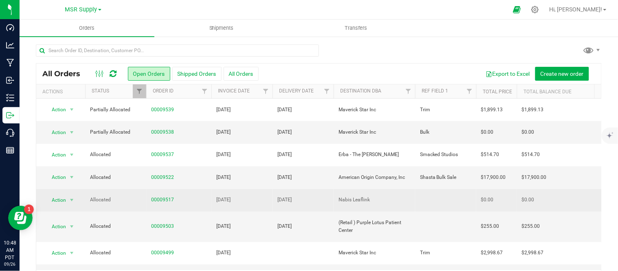
scroll to position [29, 0]
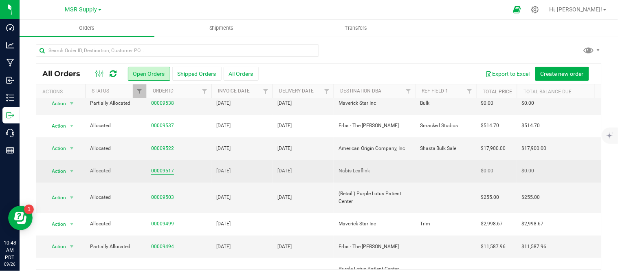
click at [163, 173] on link "00009517" at bounding box center [162, 171] width 23 height 8
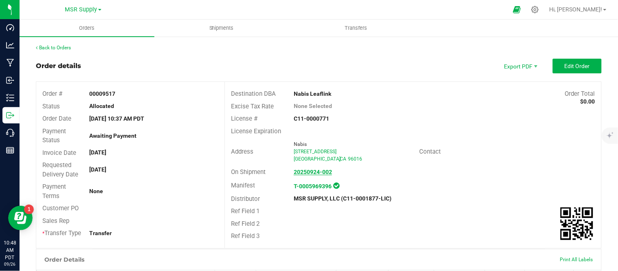
click at [314, 171] on strong "20250924-002" at bounding box center [313, 172] width 38 height 7
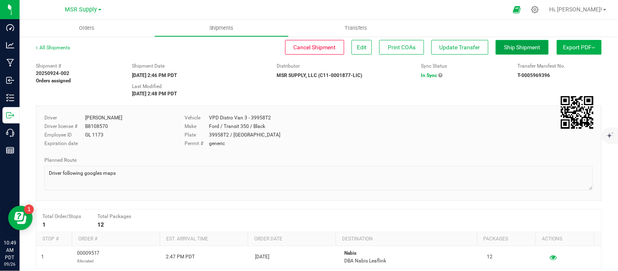
click at [514, 53] on button "Ship Shipment" at bounding box center [522, 47] width 53 height 15
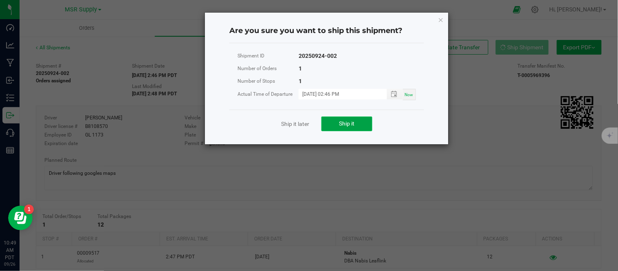
click at [356, 118] on button "Ship it" at bounding box center [346, 123] width 51 height 15
